Goal: Information Seeking & Learning: Check status

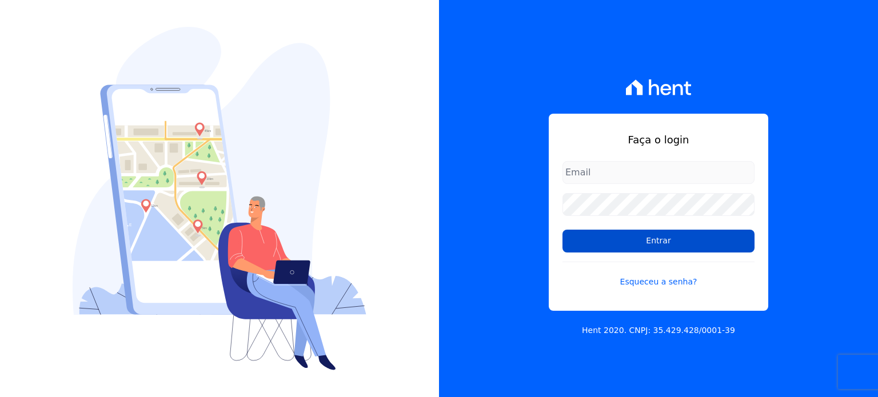
type input "[EMAIL_ADDRESS][DOMAIN_NAME]"
click at [636, 238] on input "Entrar" at bounding box center [659, 241] width 192 height 23
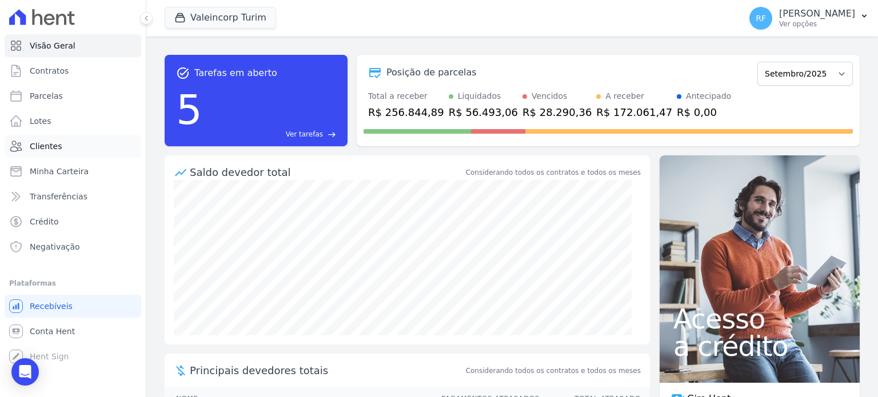
click at [43, 137] on link "Clientes" at bounding box center [73, 146] width 137 height 23
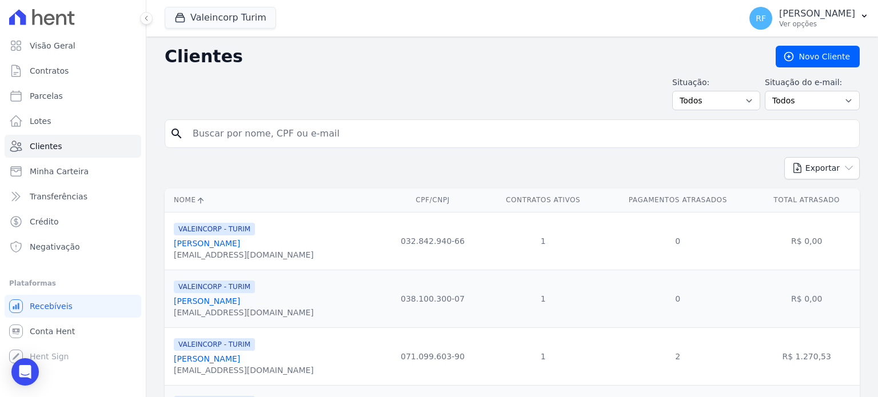
click at [341, 131] on input "search" at bounding box center [520, 133] width 669 height 23
click at [46, 98] on span "Parcelas" at bounding box center [46, 95] width 33 height 11
select select
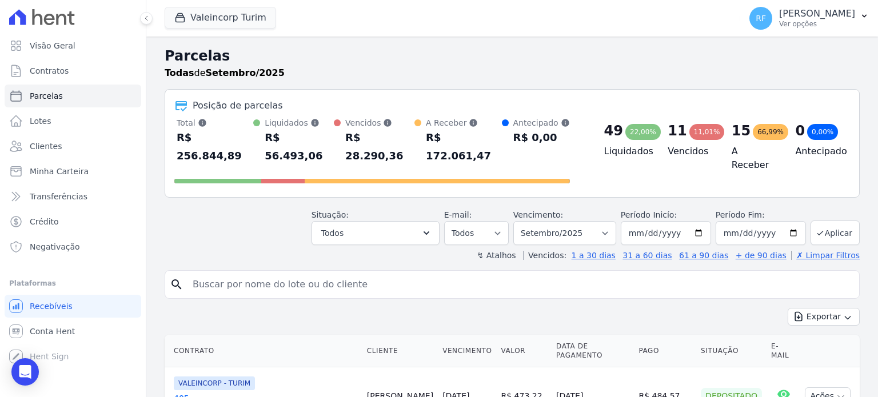
click at [297, 273] on input "search" at bounding box center [520, 284] width 669 height 23
type input "enyla"
select select
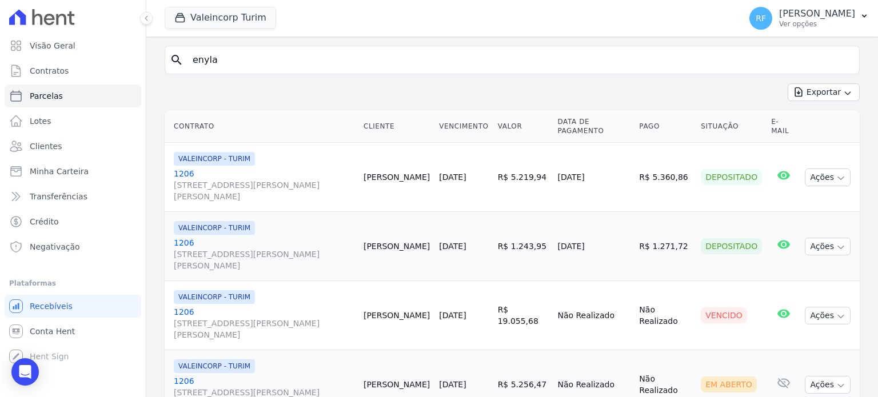
scroll to position [110, 0]
click at [821, 306] on button "Ações" at bounding box center [828, 315] width 46 height 18
click at [784, 331] on link "Ver boleto" at bounding box center [823, 341] width 110 height 21
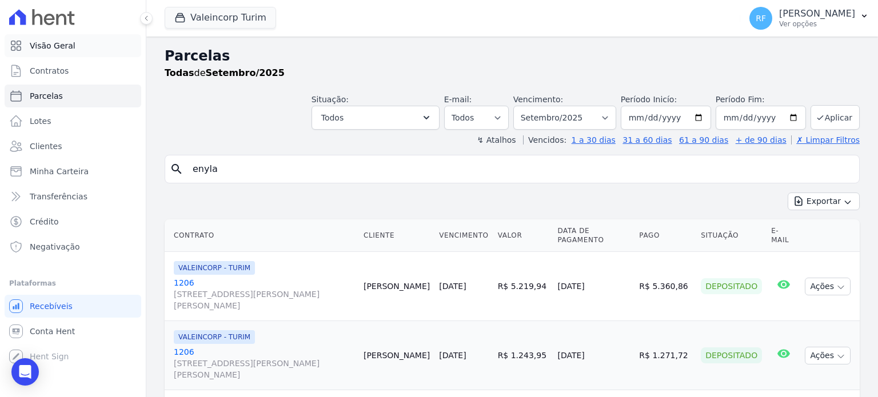
click at [42, 49] on span "Visão Geral" at bounding box center [53, 45] width 46 height 11
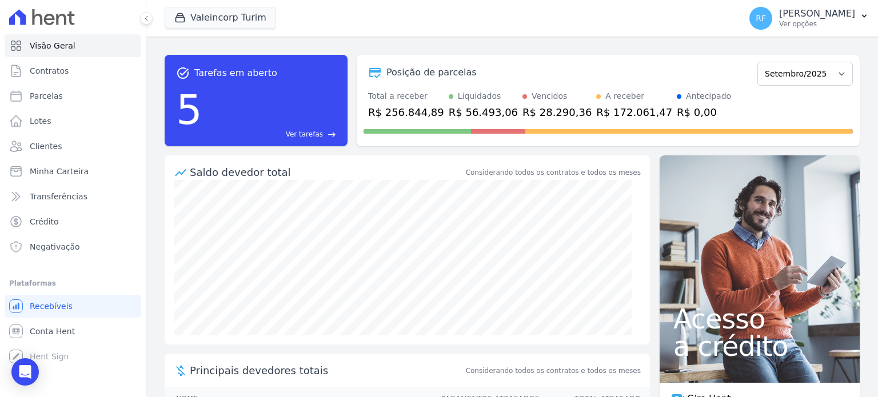
click at [522, 122] on div at bounding box center [608, 129] width 489 height 18
click at [47, 100] on span "Parcelas" at bounding box center [46, 95] width 33 height 11
select select
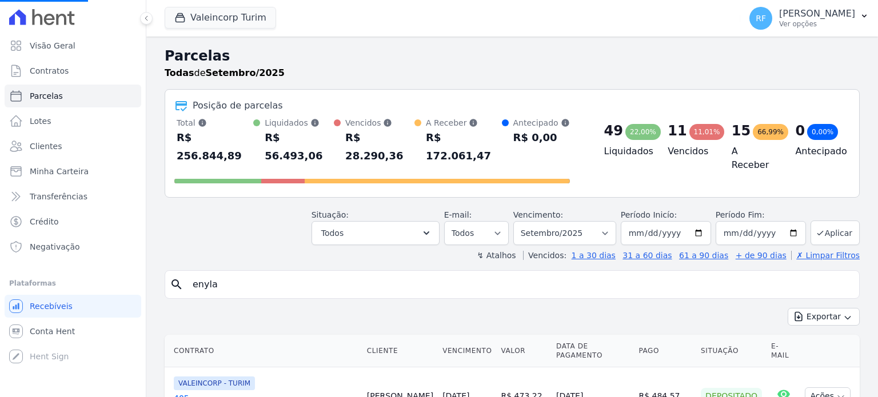
select select
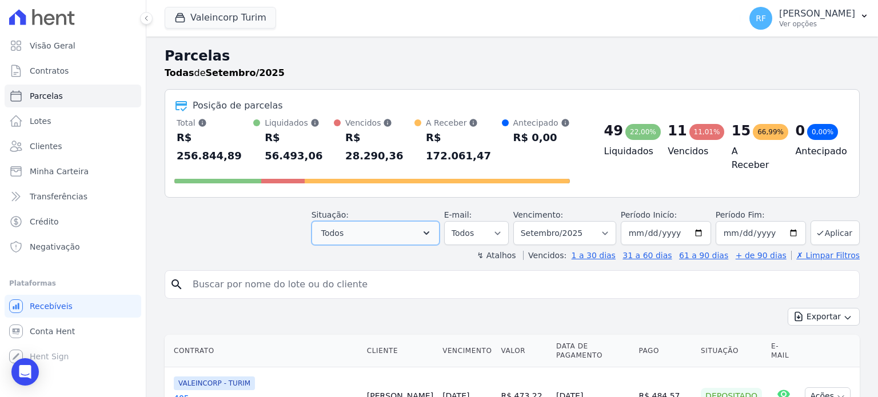
click at [426, 221] on button "Todos" at bounding box center [376, 233] width 128 height 24
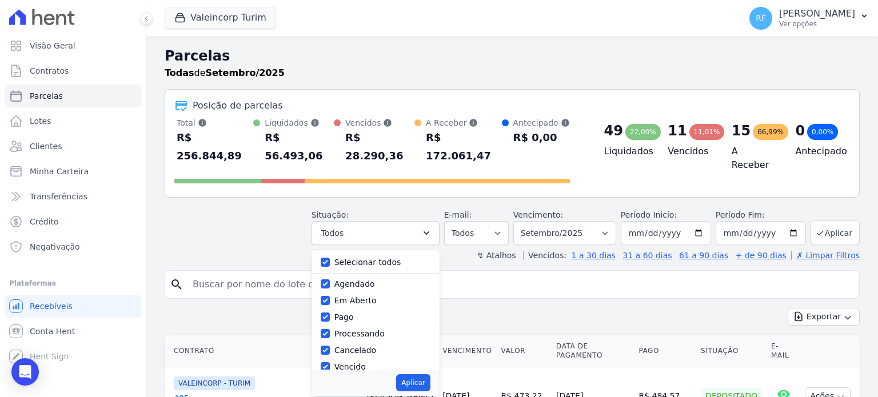
click at [357, 258] on label "Selecionar todos" at bounding box center [367, 262] width 67 height 9
click at [330, 258] on input "Selecionar todos" at bounding box center [325, 262] width 9 height 9
checkbox input "false"
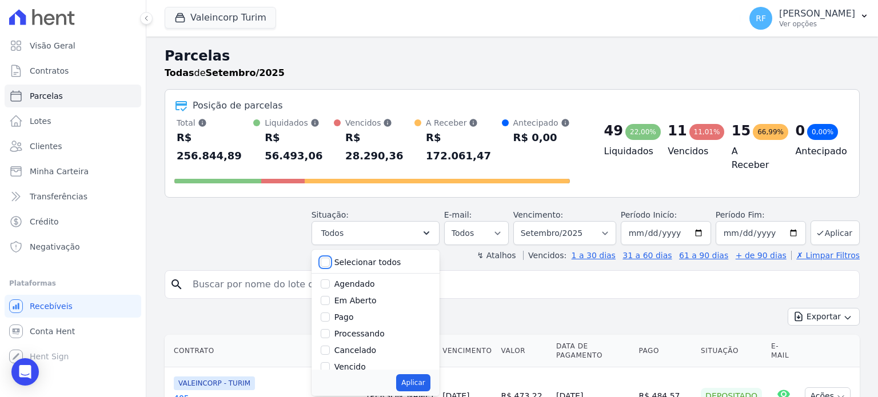
checkbox input "false"
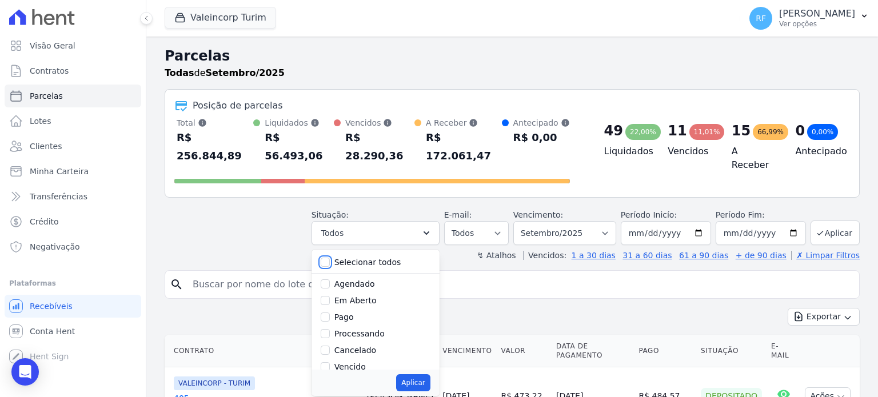
checkbox input "false"
click at [351, 362] on label "Vencido" at bounding box center [349, 366] width 31 height 9
click at [330, 362] on input "Vencido" at bounding box center [325, 366] width 9 height 9
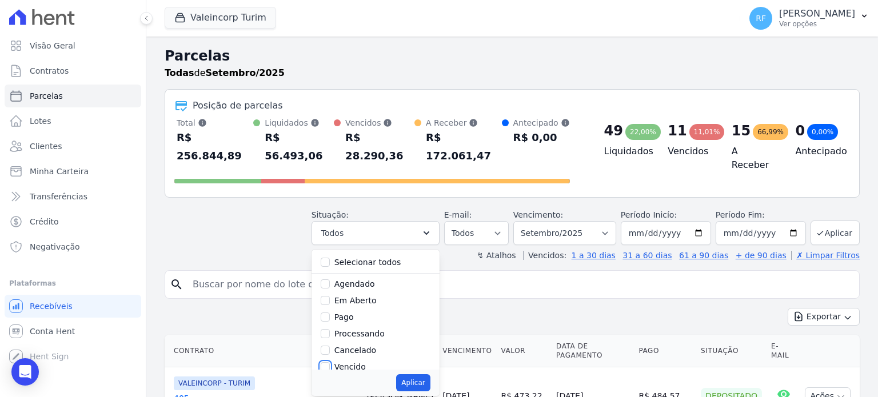
checkbox input "true"
click at [430, 374] on button "Aplicar" at bounding box center [413, 382] width 34 height 17
select select "overdue"
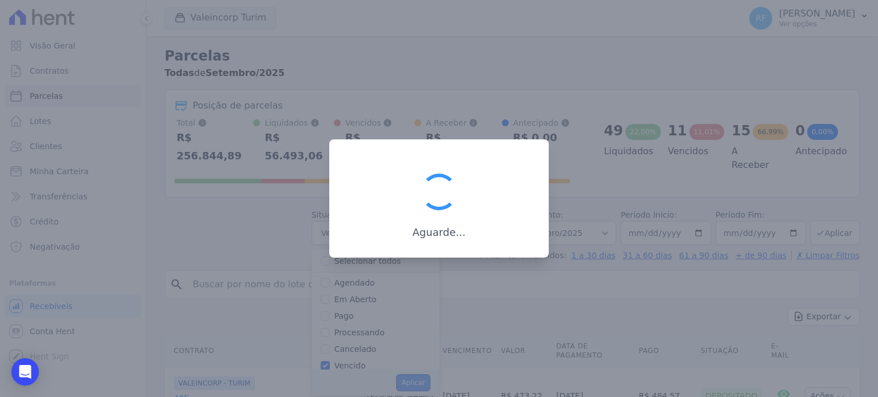
scroll to position [21, 0]
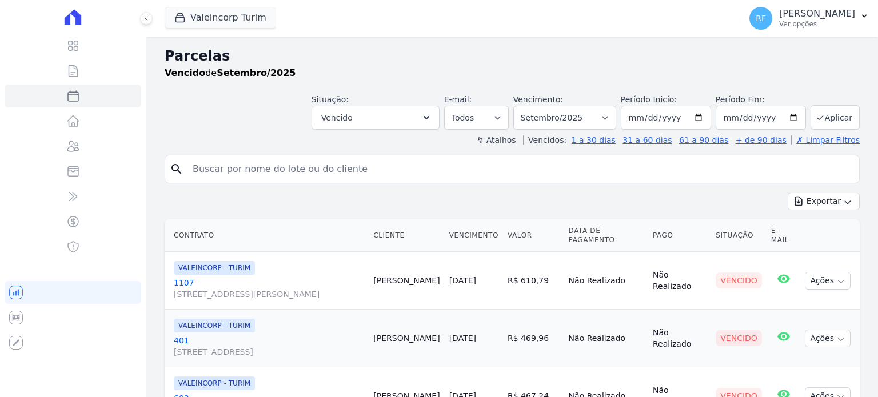
select select
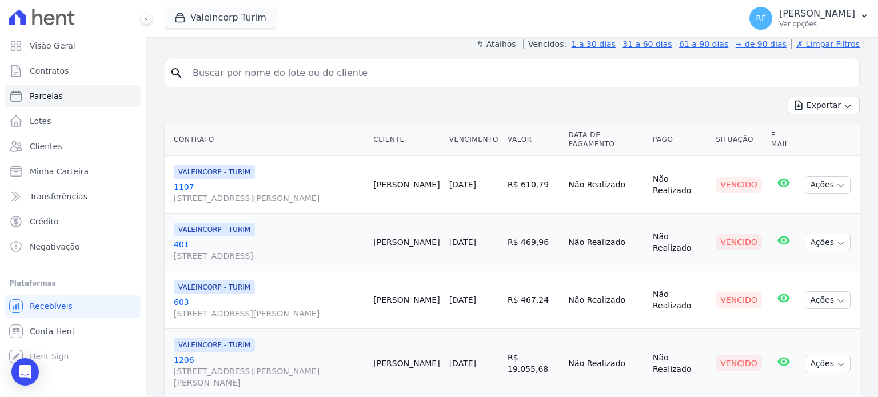
scroll to position [77, 0]
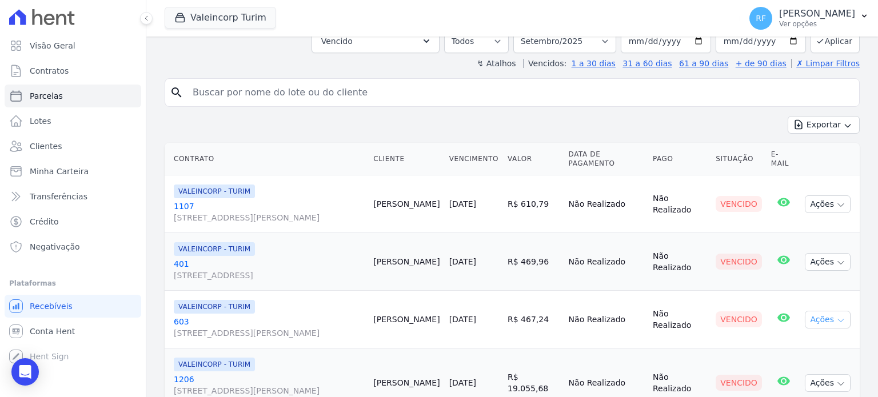
click at [821, 317] on button "Ações" at bounding box center [828, 320] width 46 height 18
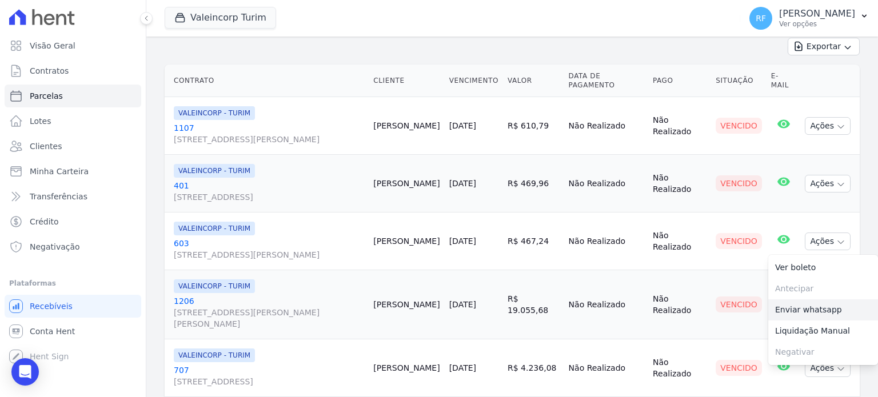
scroll to position [191, 0]
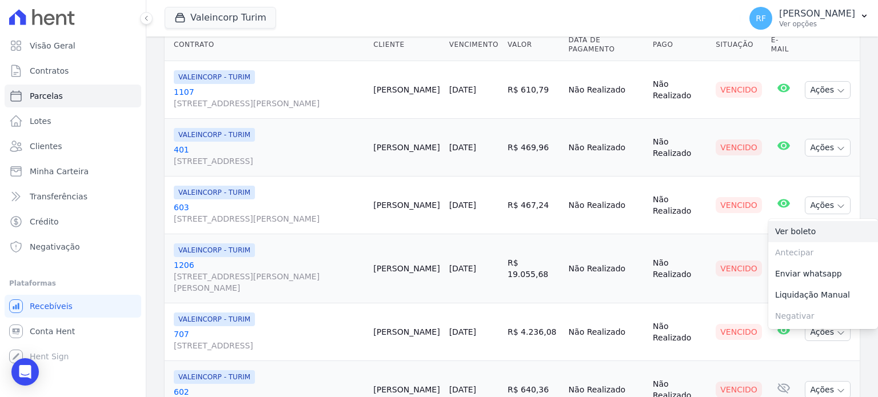
click at [784, 224] on link "Ver boleto" at bounding box center [823, 231] width 110 height 21
click at [179, 203] on link "603 Rua Arlindo Pasqualini , 446, AP 307 , Vila Nova" at bounding box center [269, 213] width 190 height 23
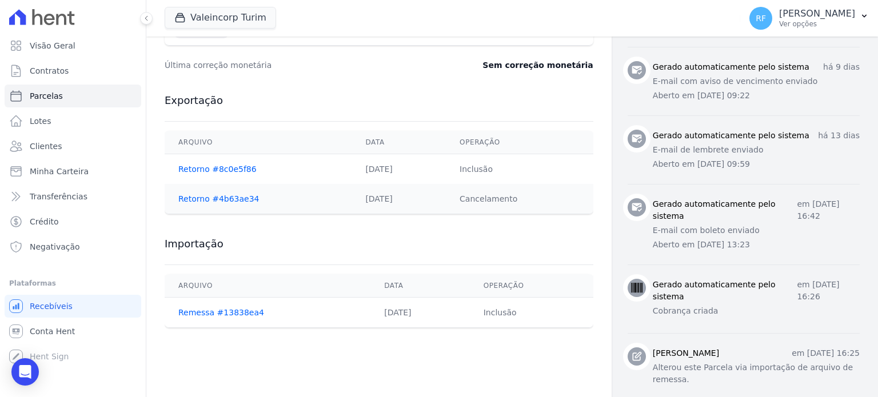
scroll to position [514, 0]
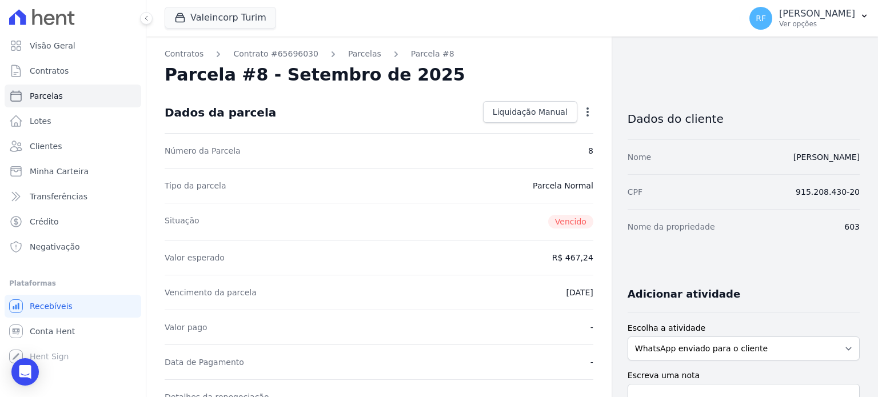
click at [588, 152] on dd "8" at bounding box center [590, 150] width 5 height 11
click at [581, 162] on div "Número da Parcela 8" at bounding box center [379, 150] width 429 height 35
drag, startPoint x: 589, startPoint y: 150, endPoint x: 580, endPoint y: 151, distance: 8.6
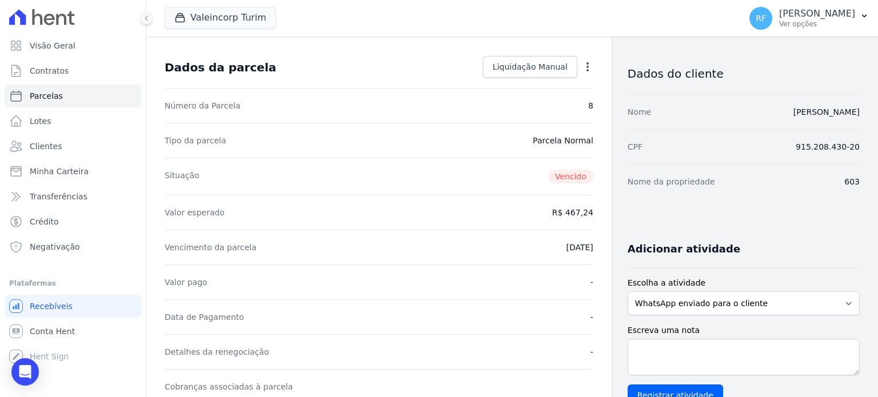
scroll to position [114, 0]
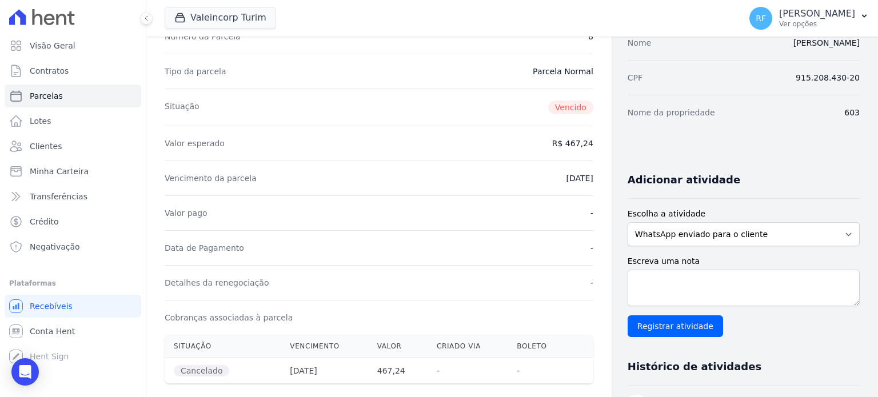
drag, startPoint x: 587, startPoint y: 142, endPoint x: 545, endPoint y: 143, distance: 42.3
click at [545, 143] on div "Valor esperado R$ 467,24" at bounding box center [379, 143] width 429 height 35
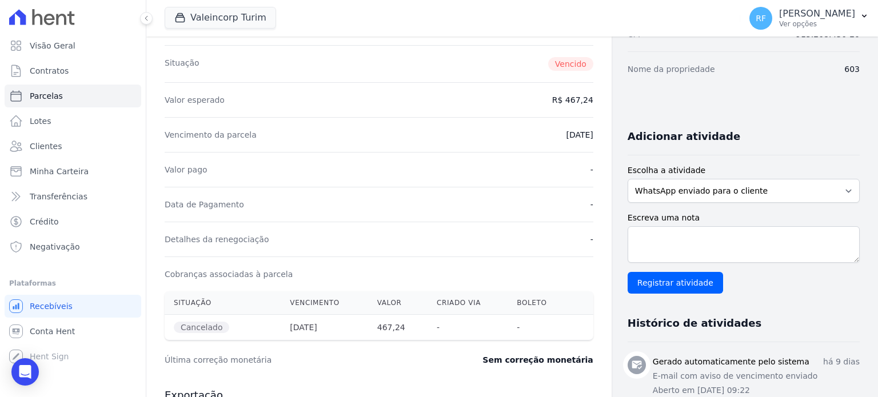
scroll to position [229, 0]
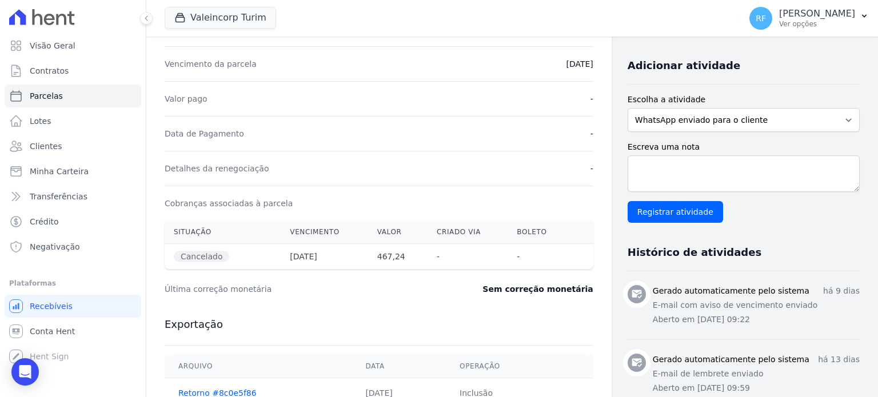
drag, startPoint x: 585, startPoint y: 64, endPoint x: 535, endPoint y: 74, distance: 51.3
click at [535, 74] on div "Contratos Contrato #65696030 Parcelas Parcela #8 Parcela #8 - Setembro de 2025 …" at bounding box center [378, 324] width 465 height 1033
drag, startPoint x: 407, startPoint y: 256, endPoint x: 365, endPoint y: 257, distance: 41.7
click at [368, 257] on th "467,24" at bounding box center [397, 257] width 59 height 26
drag, startPoint x: 330, startPoint y: 255, endPoint x: 276, endPoint y: 269, distance: 56.6
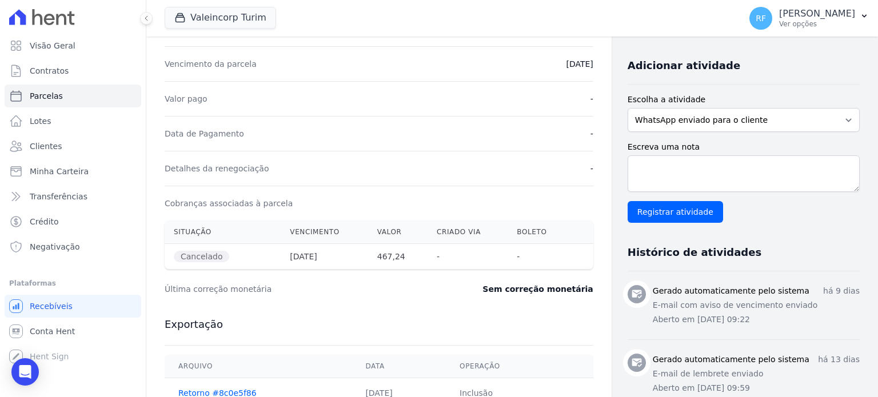
click at [276, 269] on div "Situação Vencimento Valor Criado via Boleto Cancelado 10/09/2025 467,24 - -" at bounding box center [378, 245] width 465 height 58
click at [241, 268] on th "Cancelado" at bounding box center [223, 257] width 116 height 26
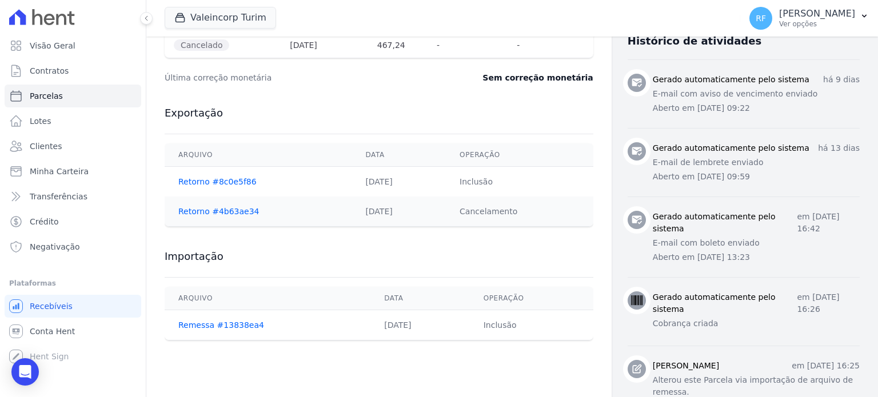
scroll to position [457, 0]
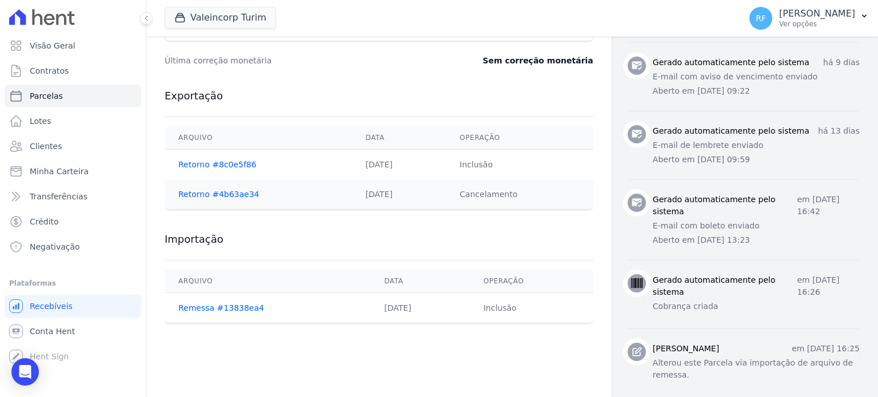
drag, startPoint x: 523, startPoint y: 306, endPoint x: 164, endPoint y: 273, distance: 360.5
click at [164, 273] on div "Contratos Contrato #65696030 Parcelas Parcela #8 Parcela #8 - Setembro de 2025 …" at bounding box center [378, 95] width 465 height 1033
click at [300, 237] on h3 "Importação" at bounding box center [379, 240] width 429 height 14
drag, startPoint x: 532, startPoint y: 189, endPoint x: 156, endPoint y: 78, distance: 391.6
click at [156, 78] on div "Contratos Contrato #65696030 Parcelas Parcela #8 Parcela #8 - Setembro de 2025 …" at bounding box center [378, 95] width 465 height 1033
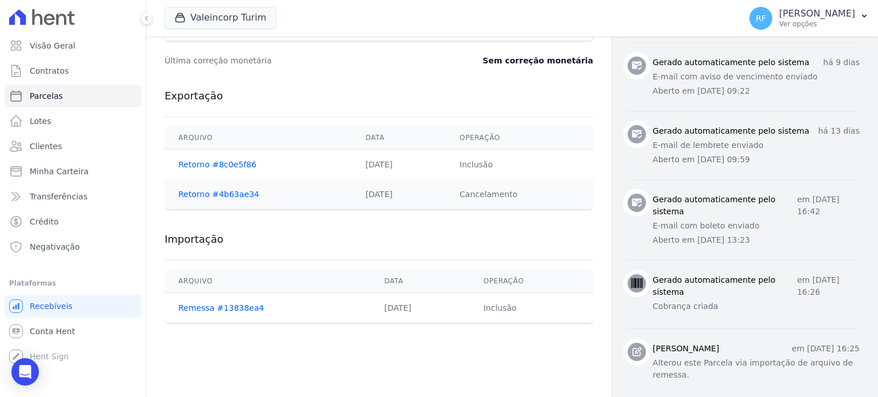
click at [279, 72] on div "Última correção monetária Sem correção monetária" at bounding box center [379, 60] width 429 height 34
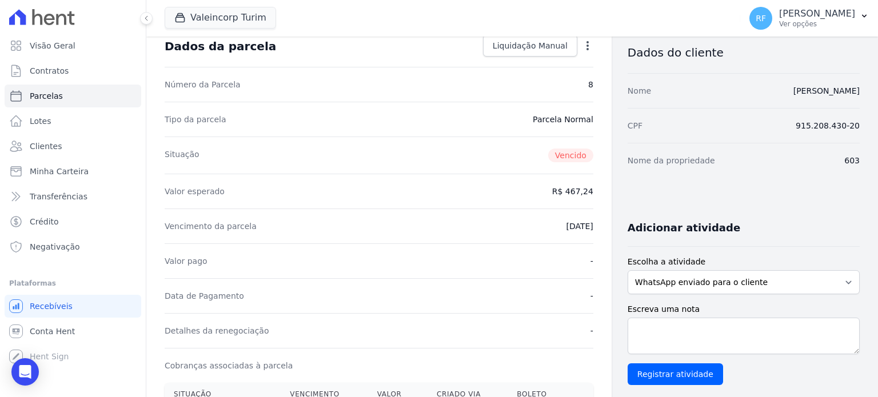
scroll to position [0, 0]
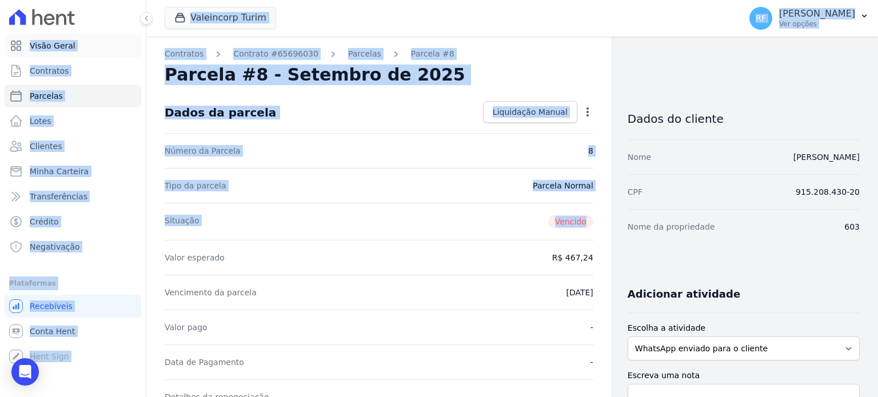
drag, startPoint x: 590, startPoint y: 215, endPoint x: 16, endPoint y: 35, distance: 601.5
click at [10, 35] on div "Visão Geral Contratos Parcelas Lotes Clientes Minha Carteira Transferências Cré…" at bounding box center [439, 198] width 878 height 397
click at [428, 143] on div "Número da Parcela 8" at bounding box center [379, 150] width 429 height 35
